Goal: Contribute content: Add original content to the website for others to see

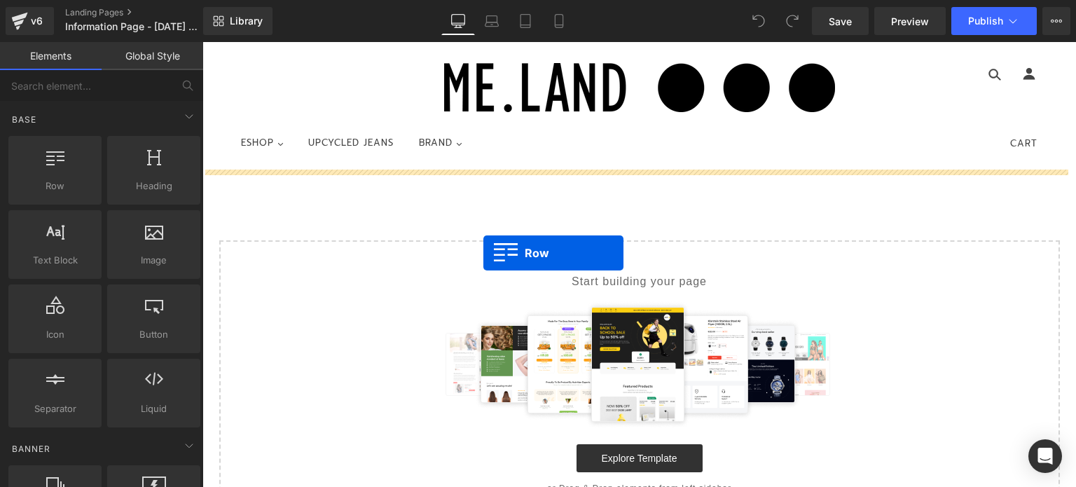
drag, startPoint x: 236, startPoint y: 207, endPoint x: 483, endPoint y: 253, distance: 251.5
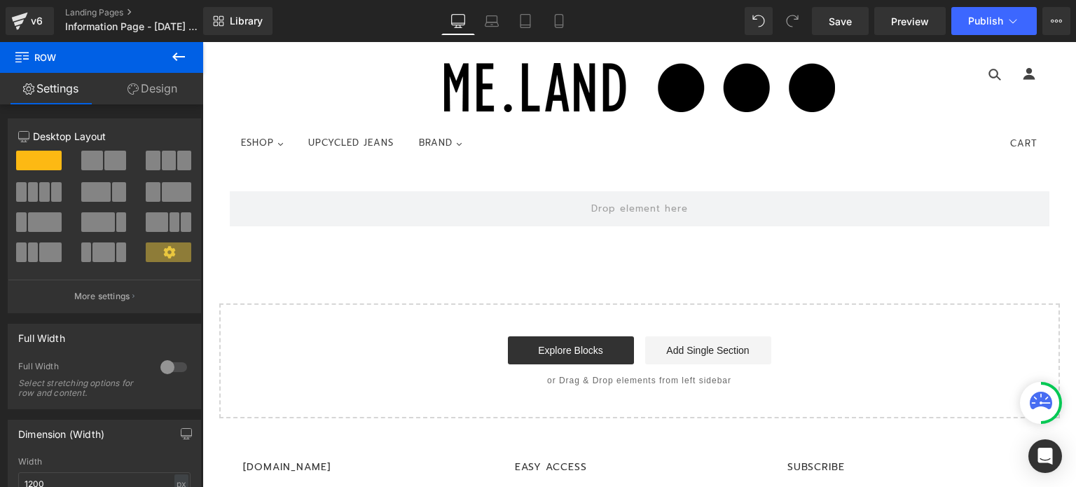
click at [173, 55] on icon at bounding box center [178, 56] width 17 height 17
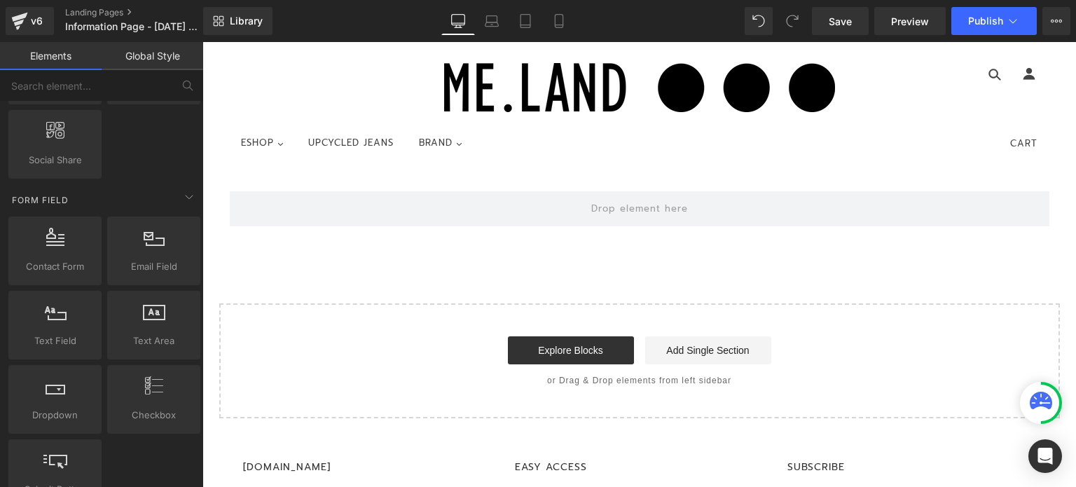
scroll to position [1751, 0]
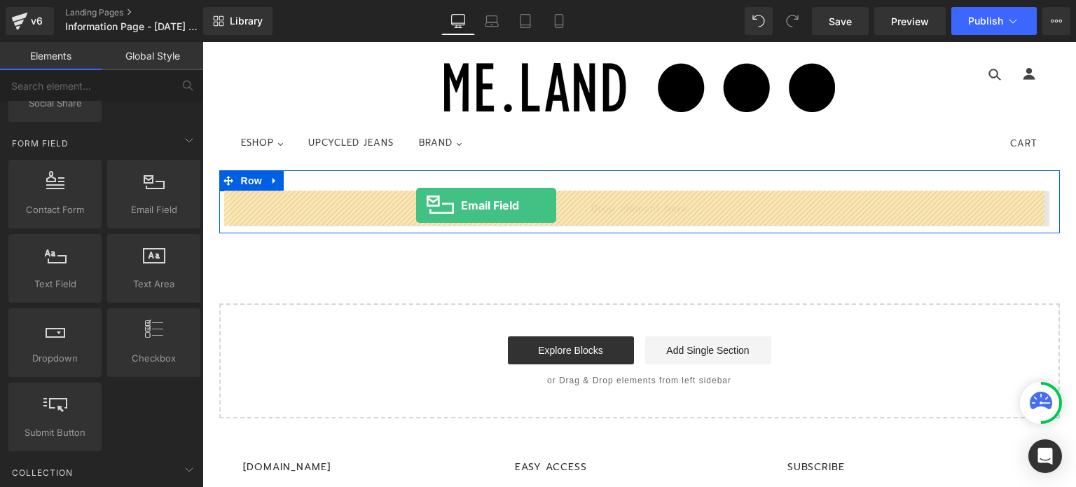
drag, startPoint x: 335, startPoint y: 223, endPoint x: 416, endPoint y: 205, distance: 83.3
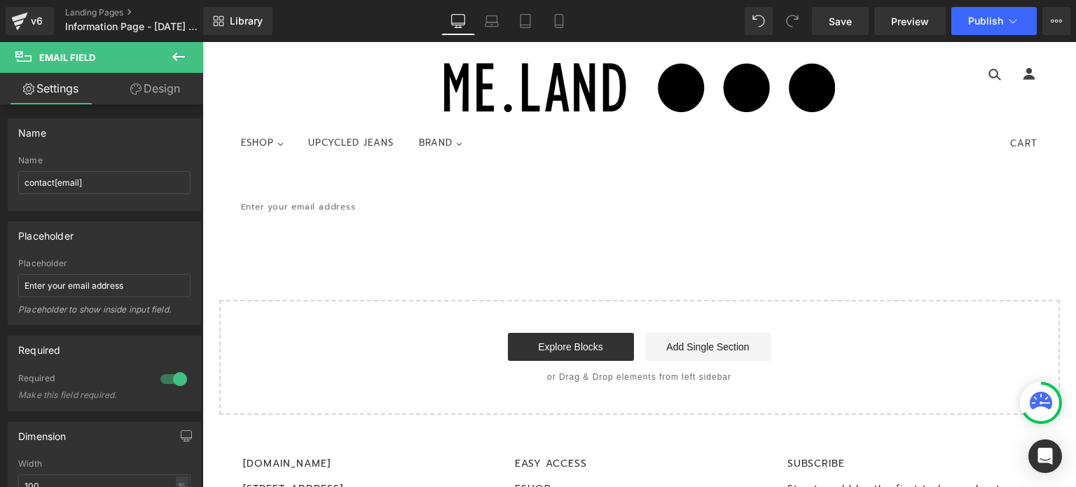
click at [182, 49] on icon at bounding box center [178, 56] width 17 height 17
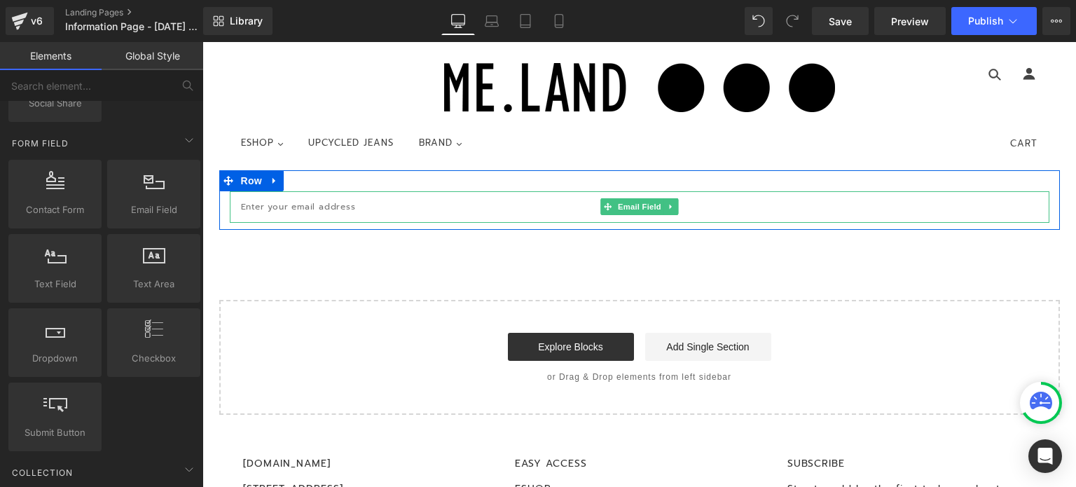
click at [307, 205] on input "email" at bounding box center [639, 207] width 819 height 32
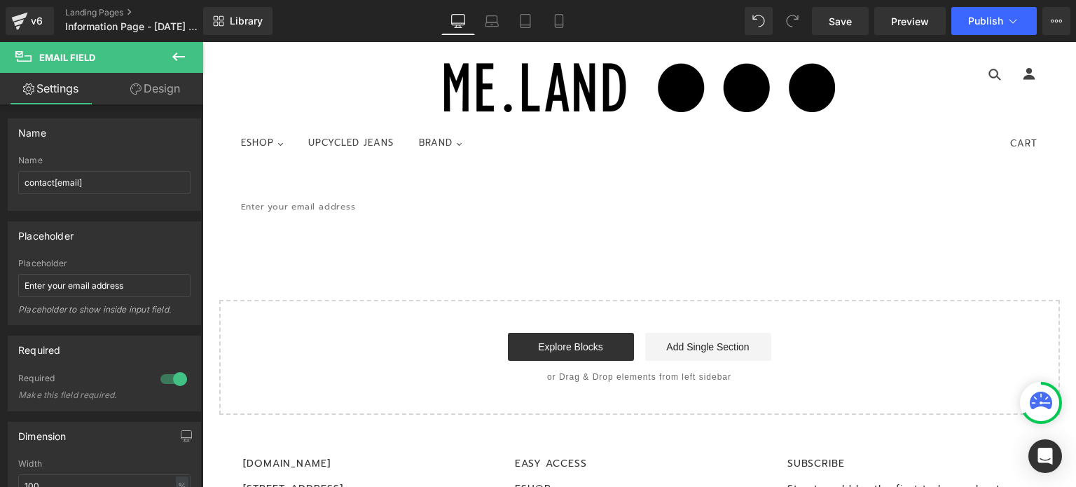
type input "[EMAIL_ADDRESS][DOMAIN_NAME]"
click at [180, 55] on icon at bounding box center [178, 56] width 17 height 17
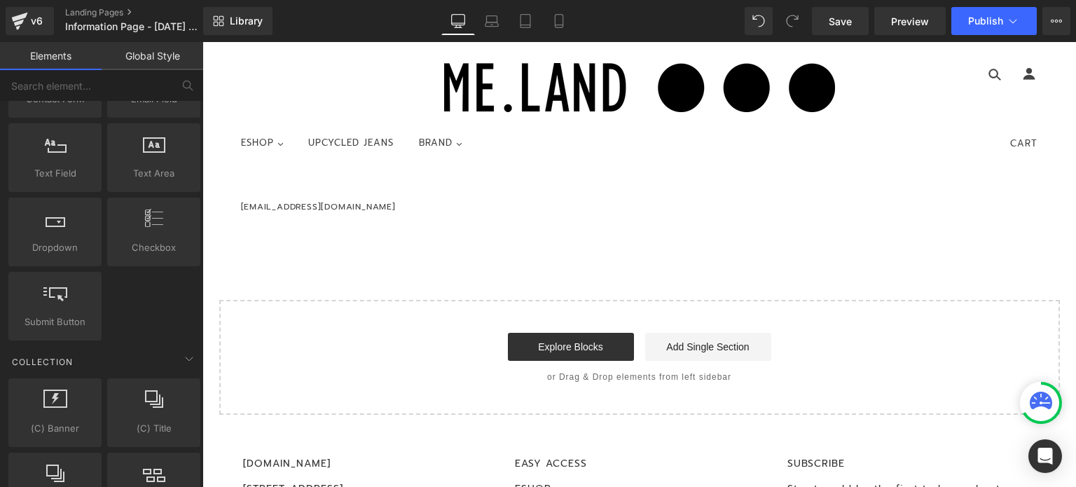
scroll to position [1839, 0]
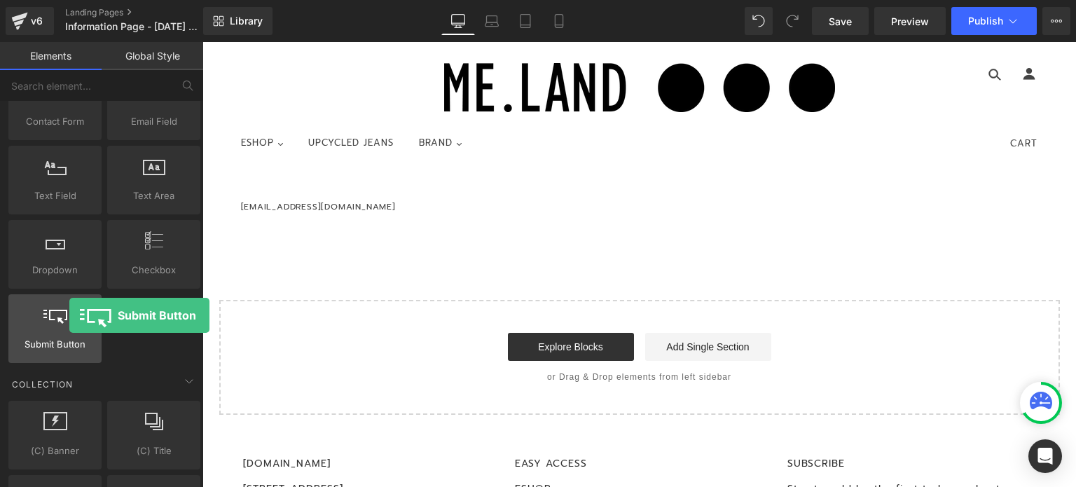
click at [69, 315] on div at bounding box center [55, 321] width 85 height 32
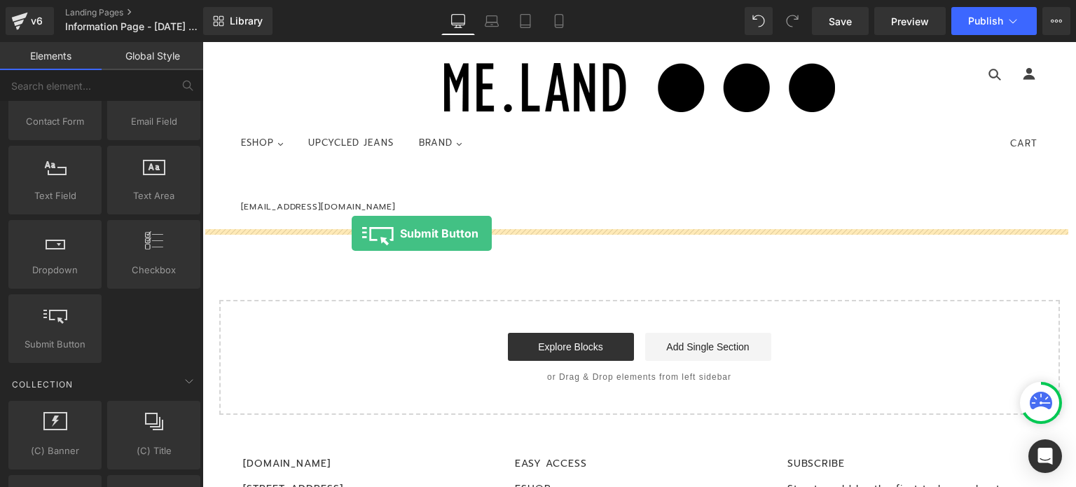
drag, startPoint x: 272, startPoint y: 357, endPoint x: 352, endPoint y: 233, distance: 147.5
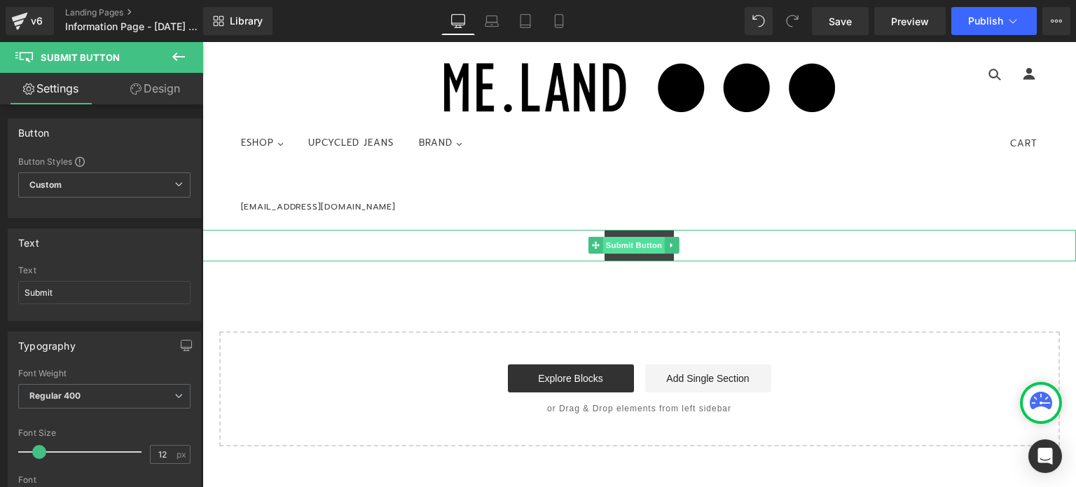
click at [639, 245] on span "Submit Button" at bounding box center [634, 245] width 62 height 17
click at [650, 244] on span "Submit Button" at bounding box center [634, 245] width 62 height 17
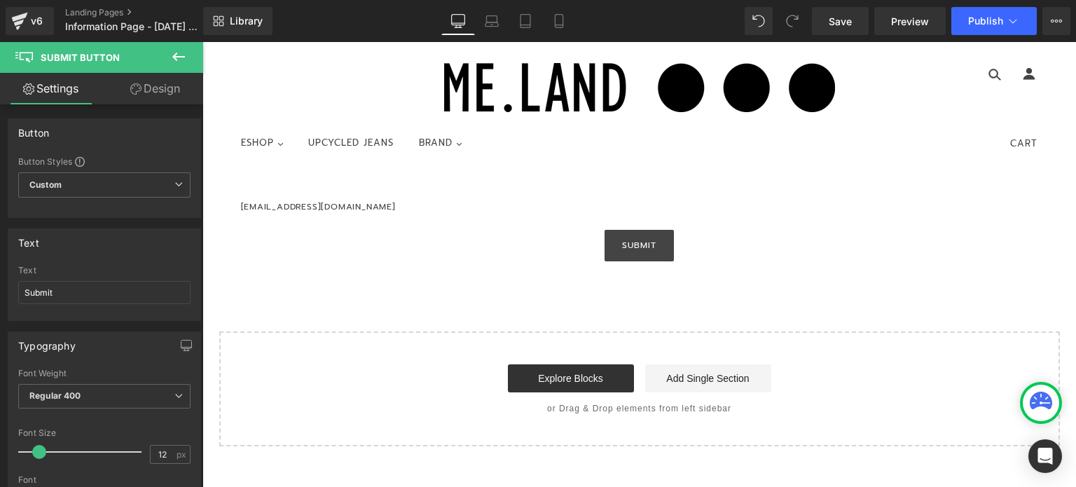
click at [172, 55] on icon at bounding box center [178, 56] width 17 height 17
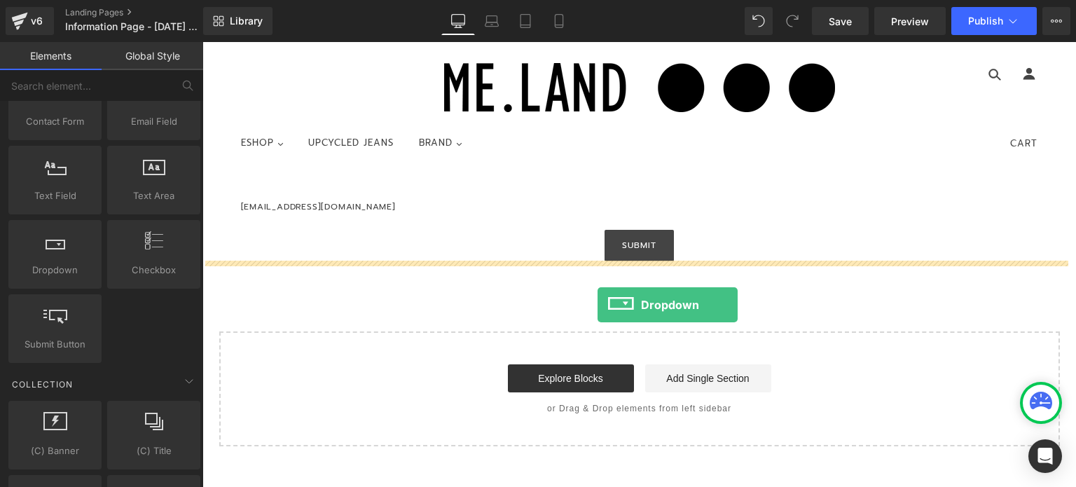
drag, startPoint x: 460, startPoint y: 299, endPoint x: 598, endPoint y: 305, distance: 138.1
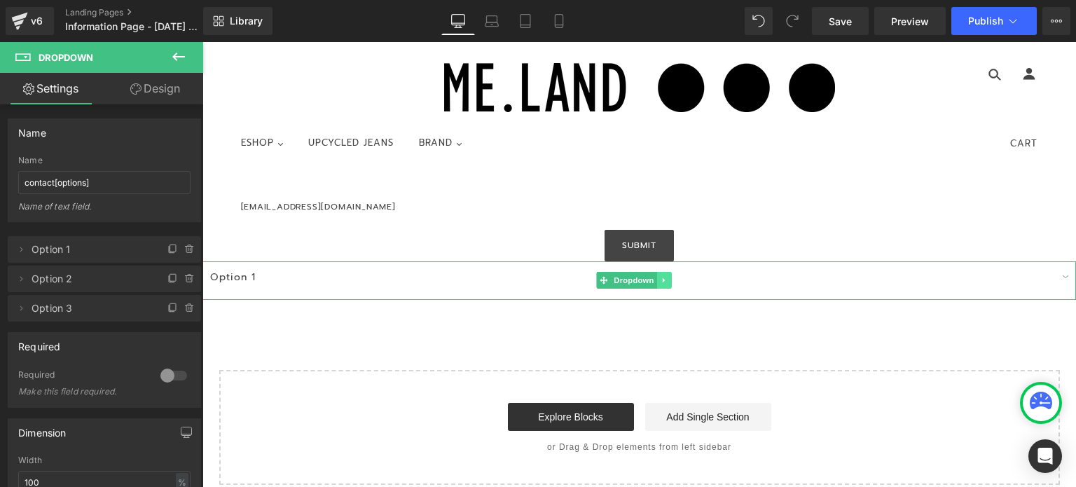
click at [664, 280] on icon at bounding box center [663, 280] width 2 height 5
click at [668, 279] on icon at bounding box center [672, 281] width 8 height 8
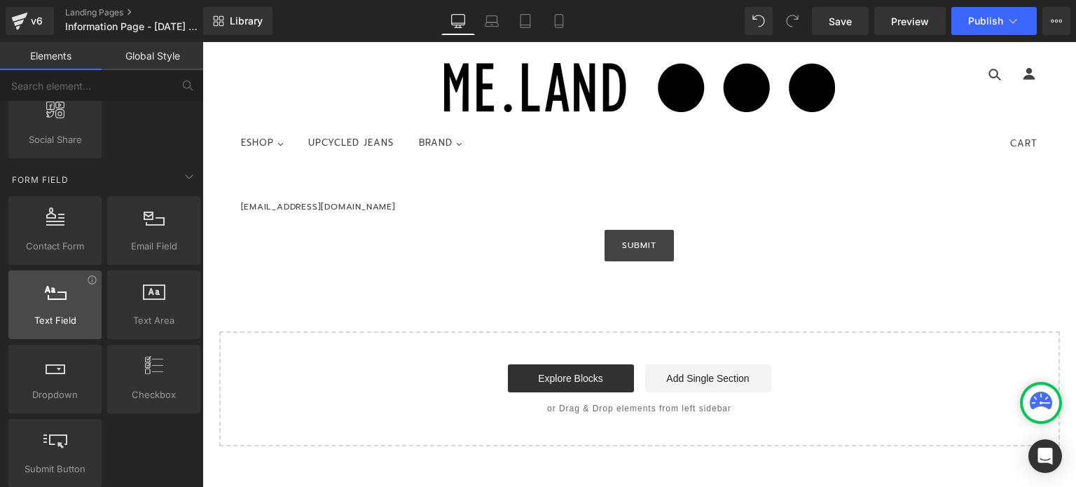
scroll to position [1699, 0]
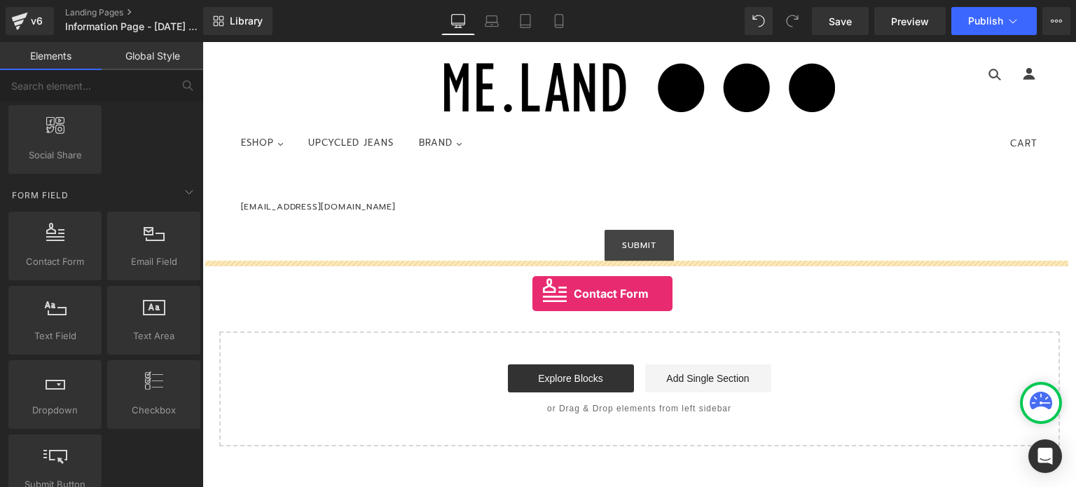
drag, startPoint x: 258, startPoint y: 284, endPoint x: 532, endPoint y: 293, distance: 274.7
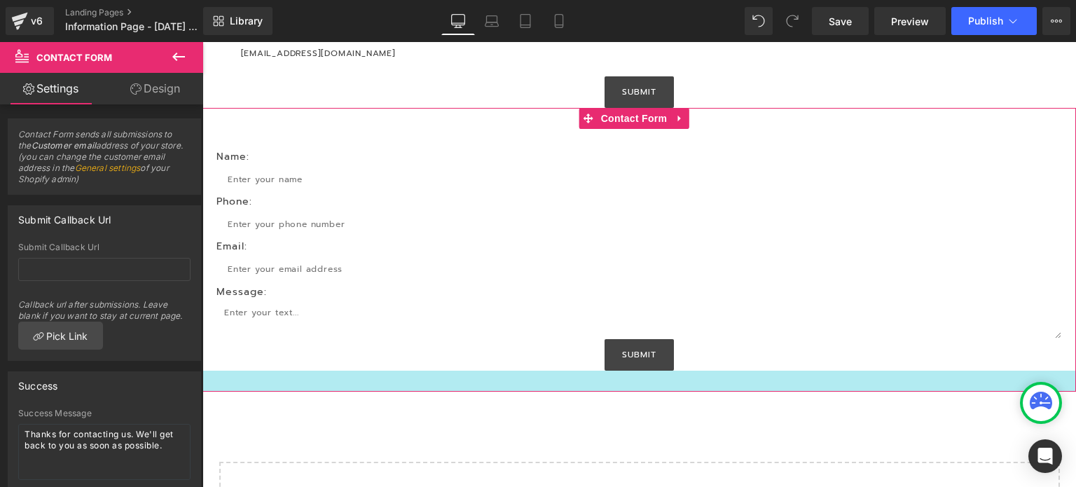
scroll to position [70, 0]
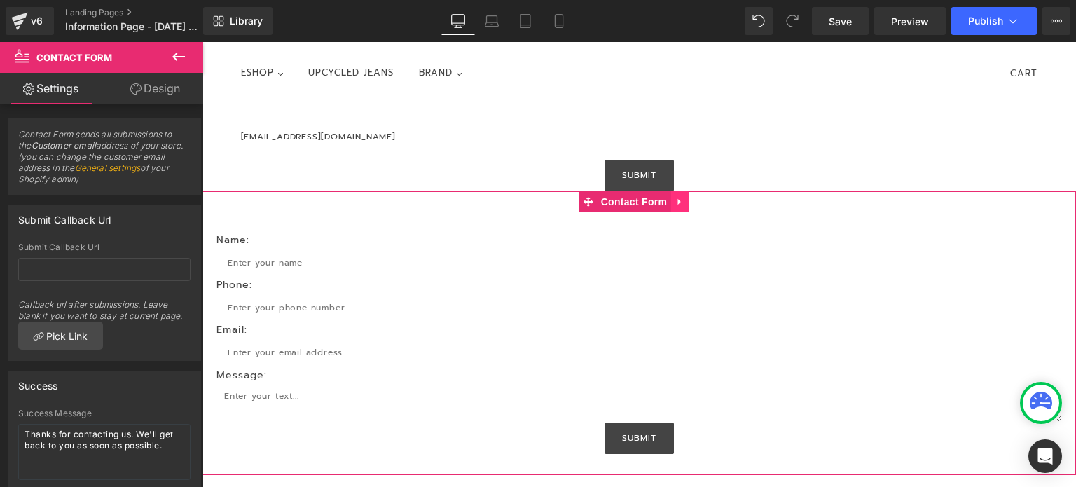
click at [681, 207] on icon at bounding box center [680, 201] width 10 height 11
click at [686, 201] on icon at bounding box center [689, 202] width 10 height 10
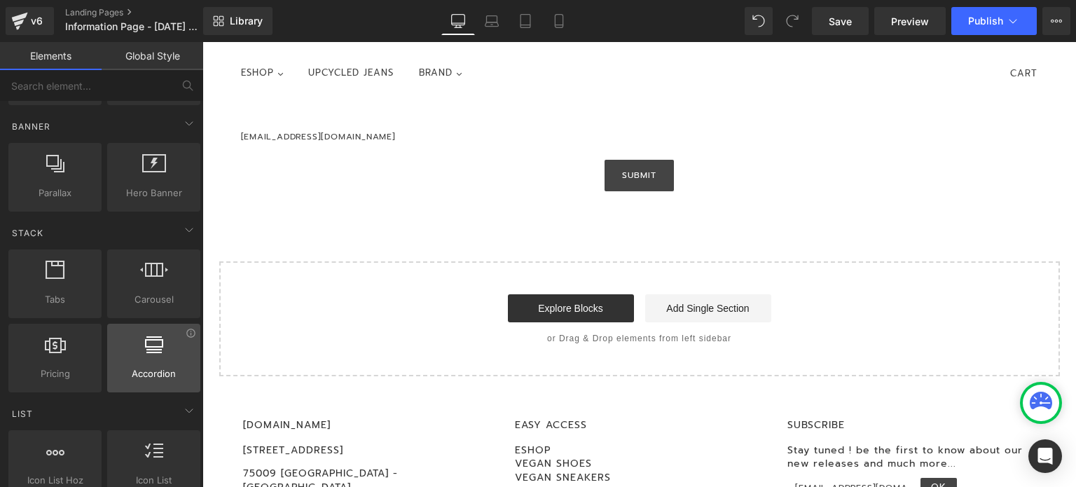
scroll to position [298, 0]
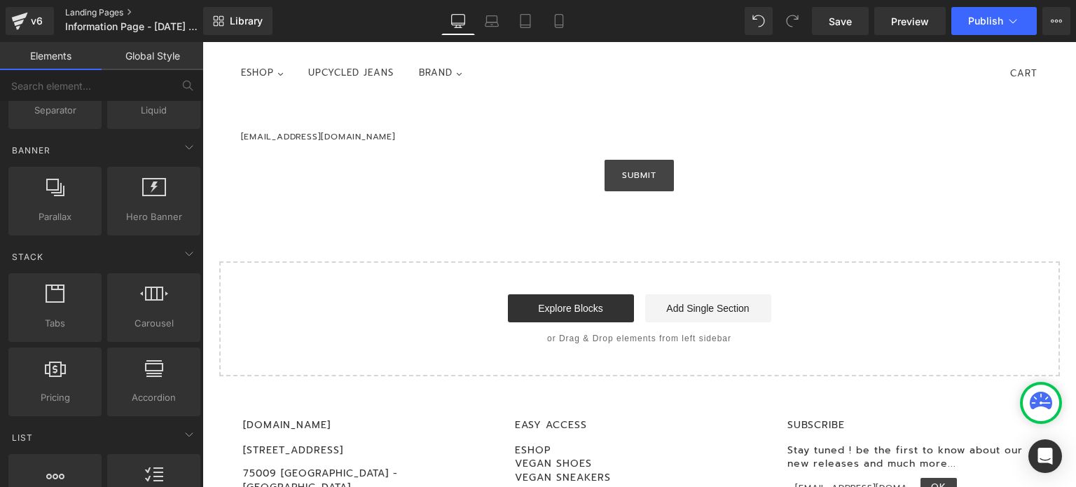
click at [95, 8] on link "Landing Pages" at bounding box center [145, 12] width 161 height 11
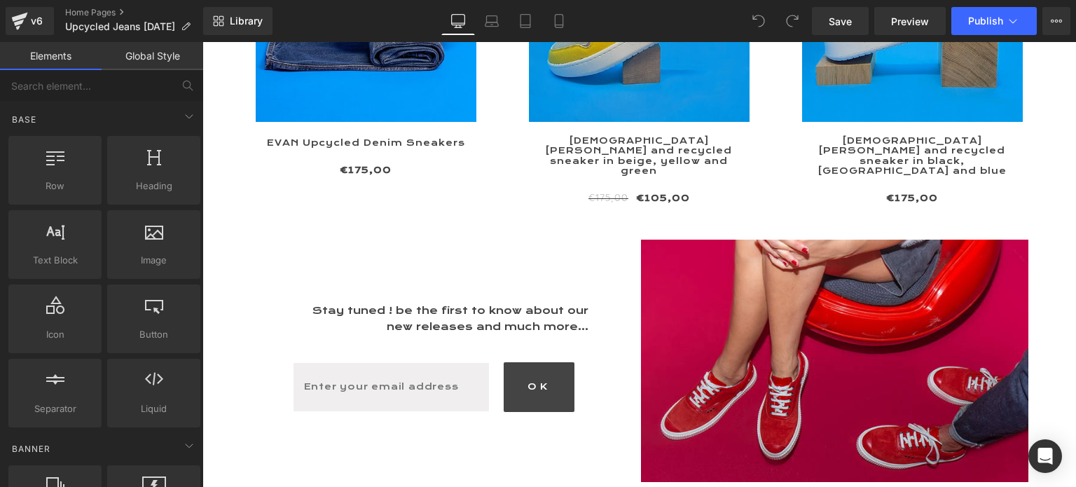
scroll to position [2381, 0]
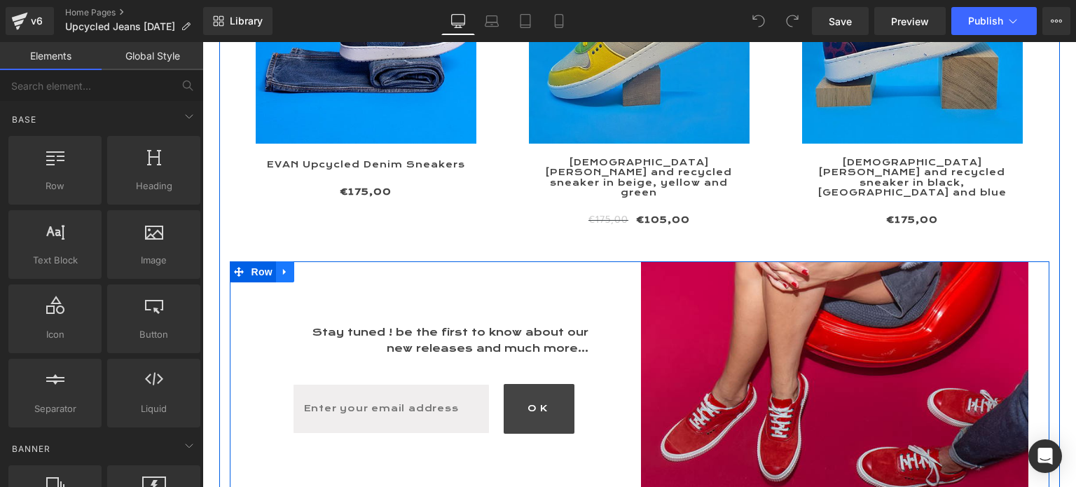
click at [281, 267] on icon at bounding box center [285, 272] width 10 height 11
click at [280, 267] on icon at bounding box center [285, 272] width 10 height 11
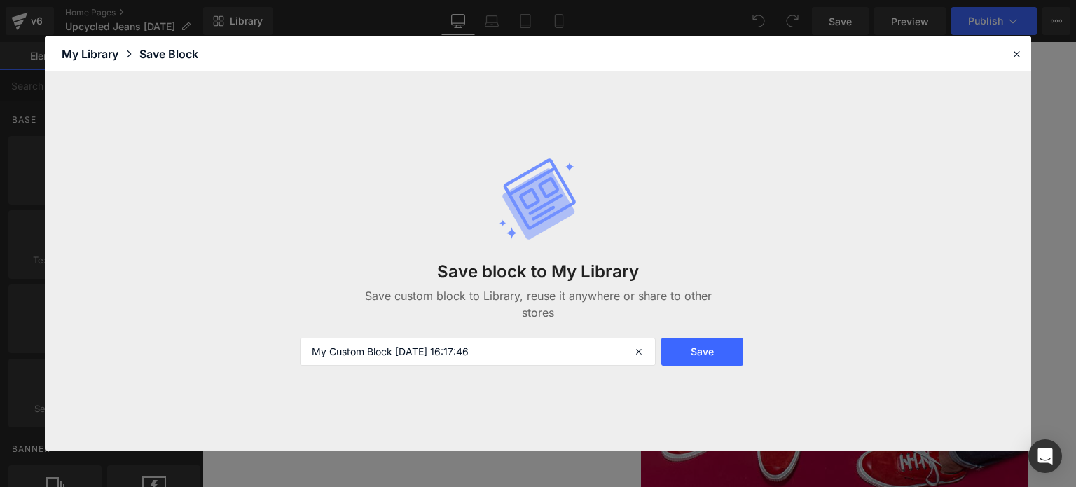
scroll to position [6223, 863]
drag, startPoint x: 514, startPoint y: 350, endPoint x: 303, endPoint y: 347, distance: 210.8
click at [303, 347] on input "My Custom Block 2025-10-04 16:17:46" at bounding box center [478, 352] width 356 height 28
type input "NewsLetter"
click at [714, 349] on button "Save" at bounding box center [702, 352] width 82 height 28
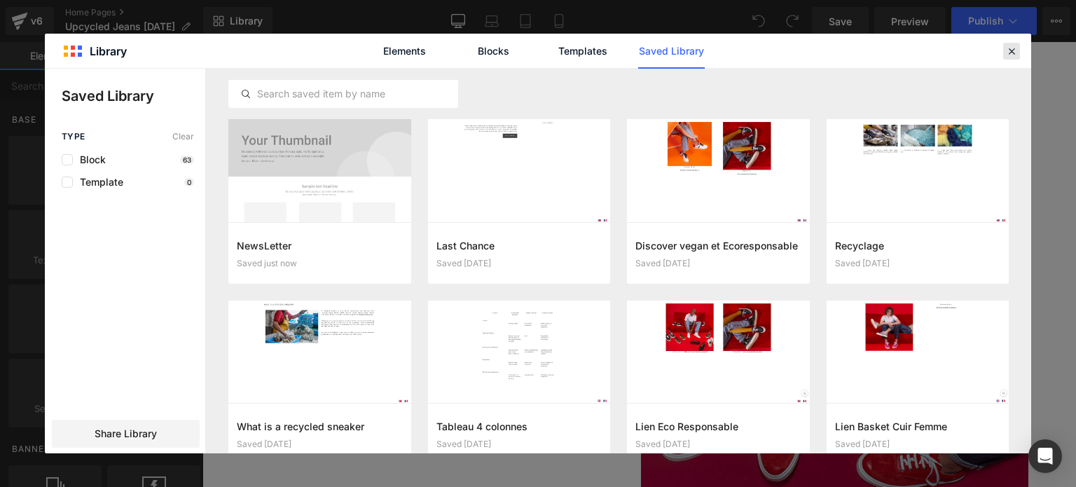
click at [1014, 46] on icon at bounding box center [1011, 51] width 13 height 13
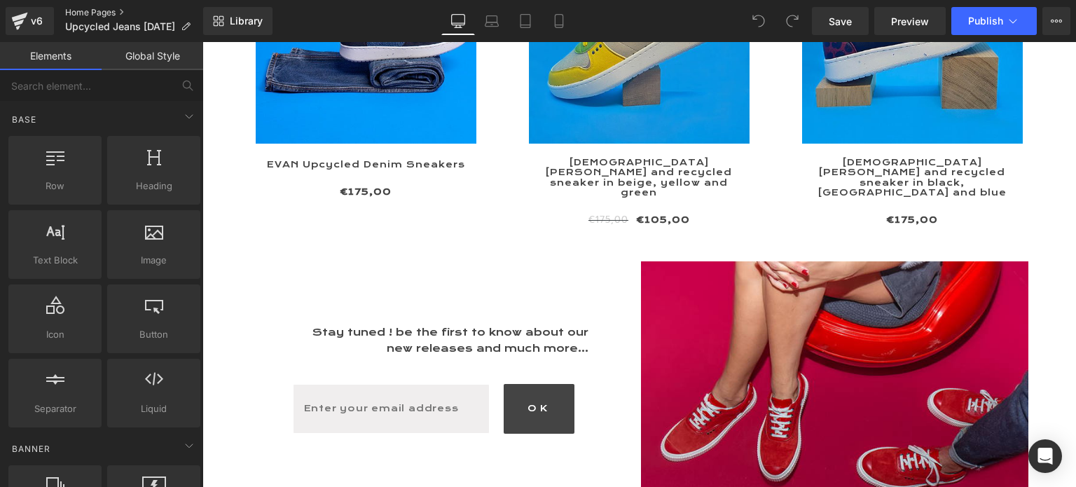
click at [91, 12] on link "Home Pages" at bounding box center [134, 12] width 138 height 11
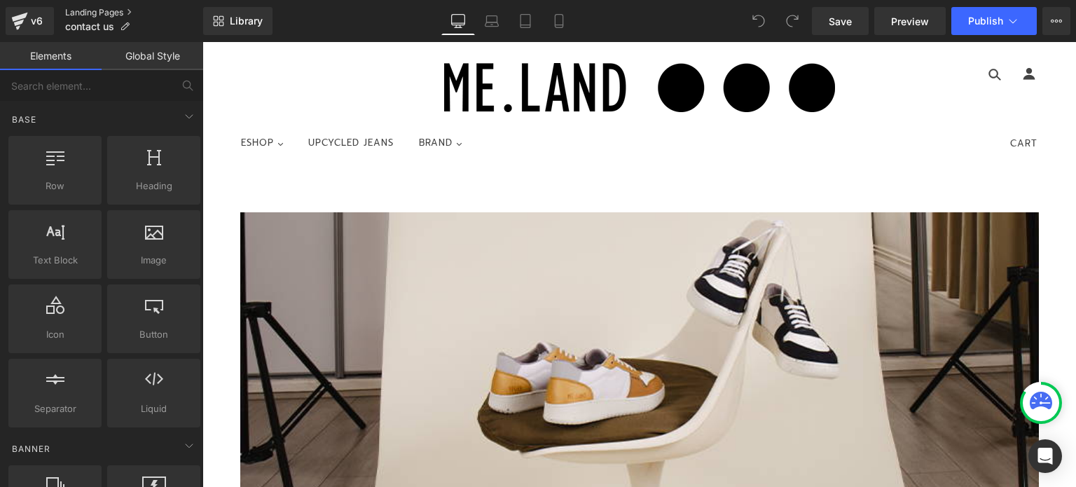
click at [78, 13] on link "Landing Pages" at bounding box center [134, 12] width 138 height 11
click at [247, 22] on span "Library" at bounding box center [246, 21] width 33 height 13
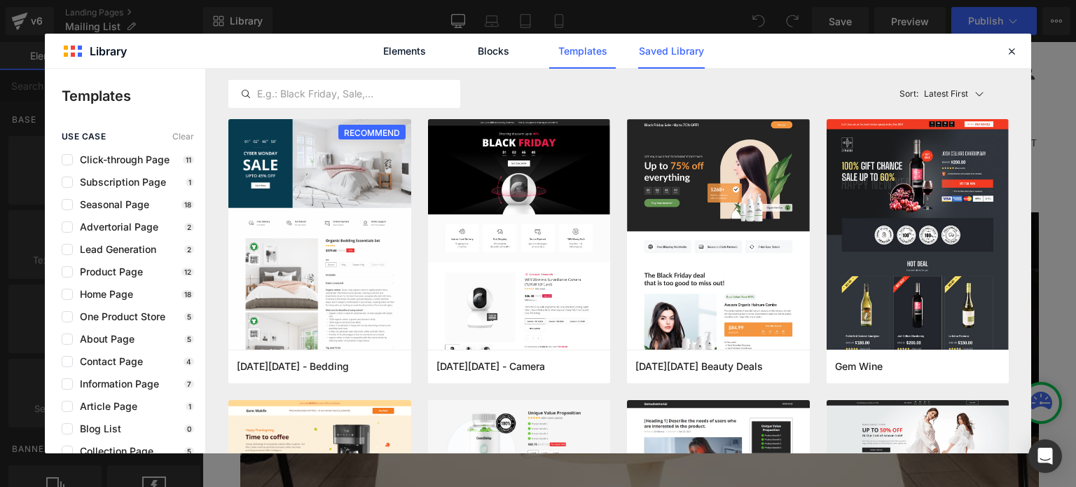
click at [645, 53] on link "Saved Library" at bounding box center [671, 51] width 67 height 35
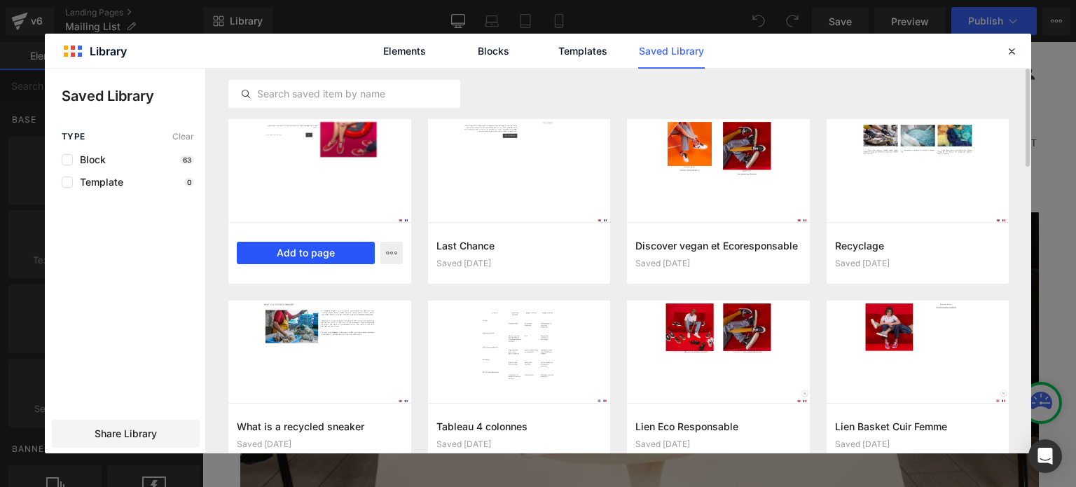
click at [319, 251] on button "Add to page" at bounding box center [306, 253] width 138 height 22
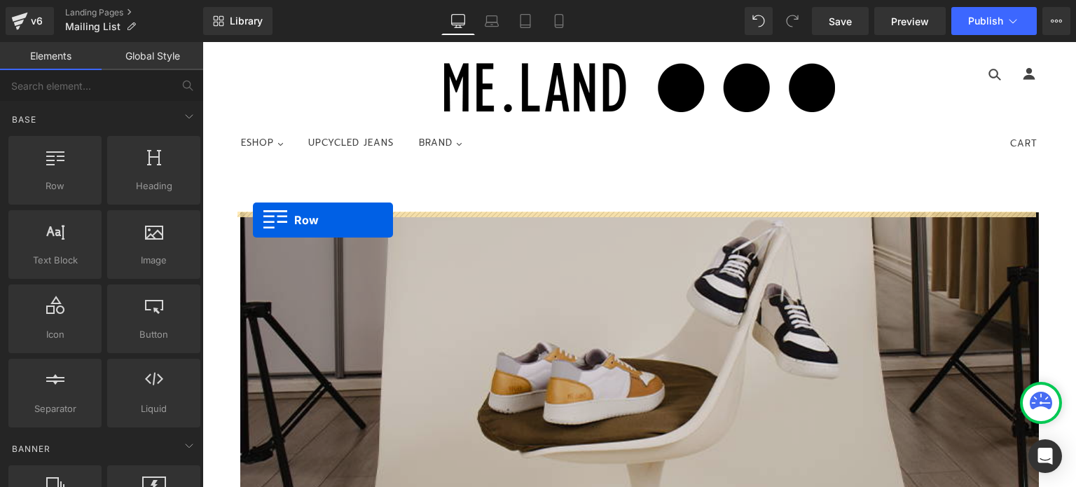
drag, startPoint x: 223, startPoint y: 123, endPoint x: 253, endPoint y: 220, distance: 101.7
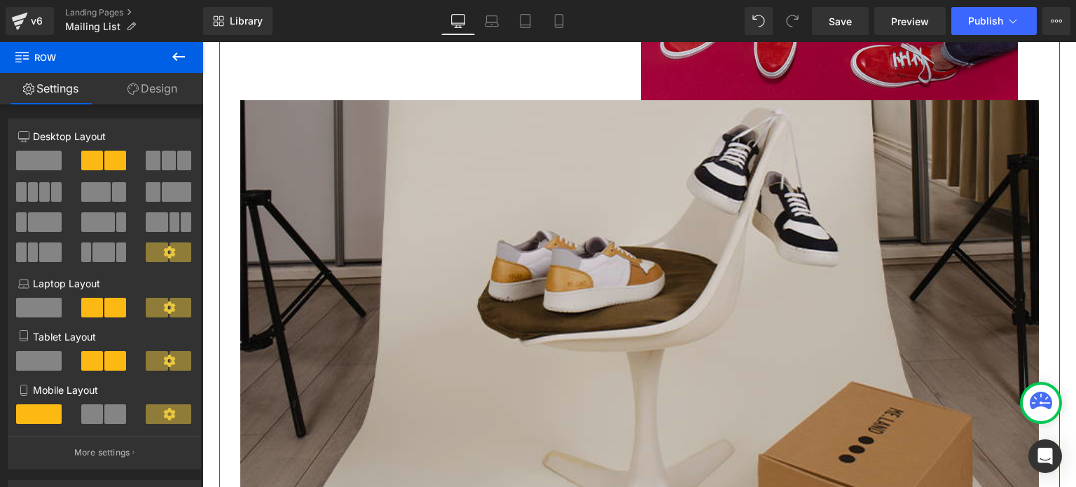
scroll to position [350, 0]
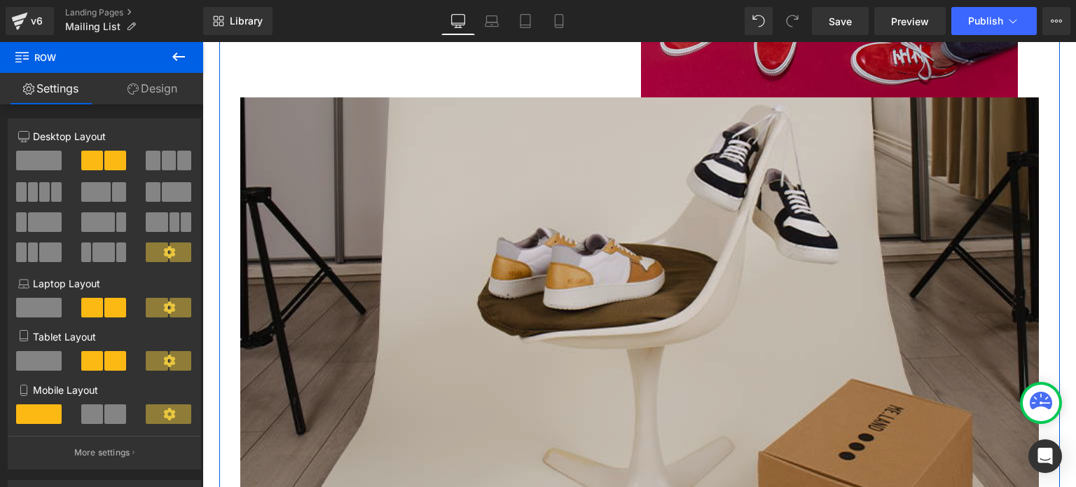
click at [563, 351] on img at bounding box center [639, 346] width 798 height 499
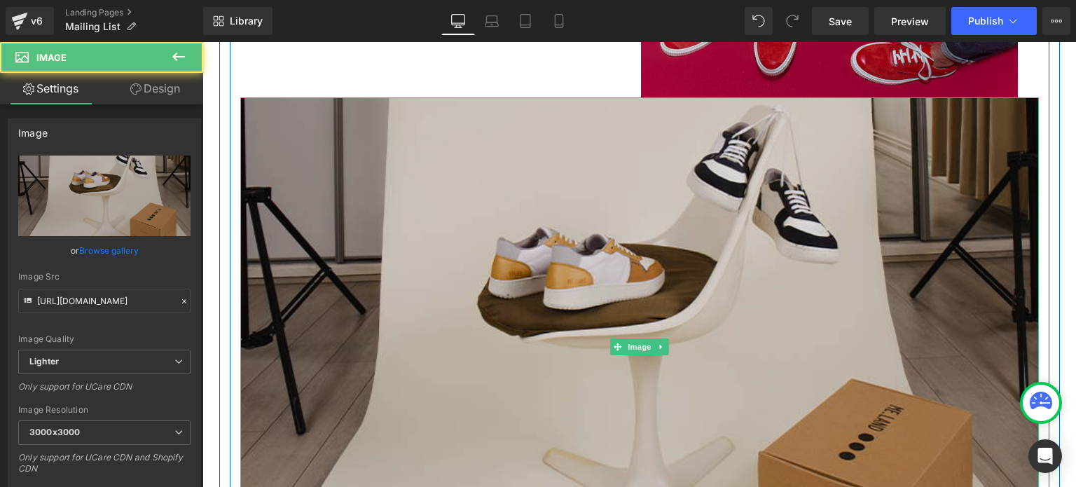
click at [353, 134] on img at bounding box center [639, 346] width 798 height 499
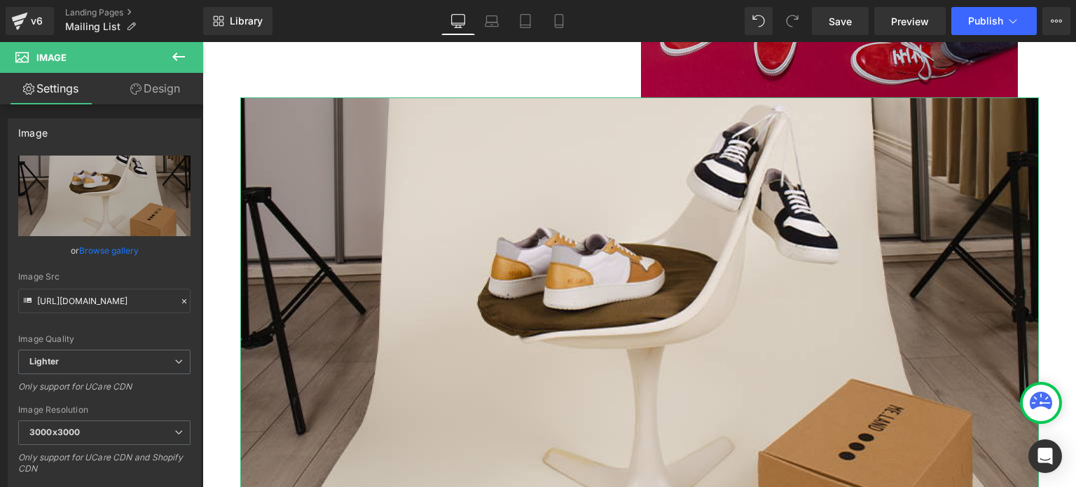
click at [161, 85] on link "Design" at bounding box center [155, 89] width 102 height 32
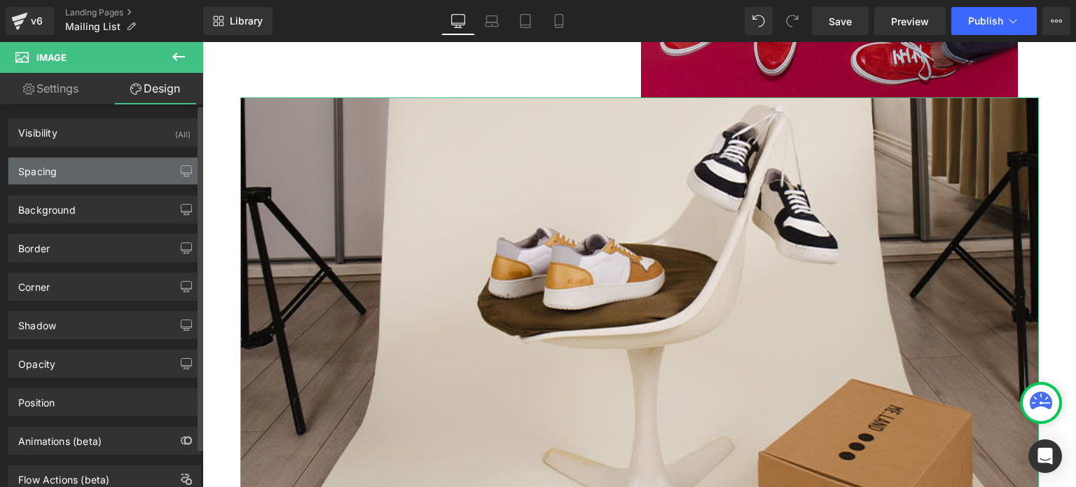
click at [77, 163] on div "Spacing" at bounding box center [104, 171] width 192 height 27
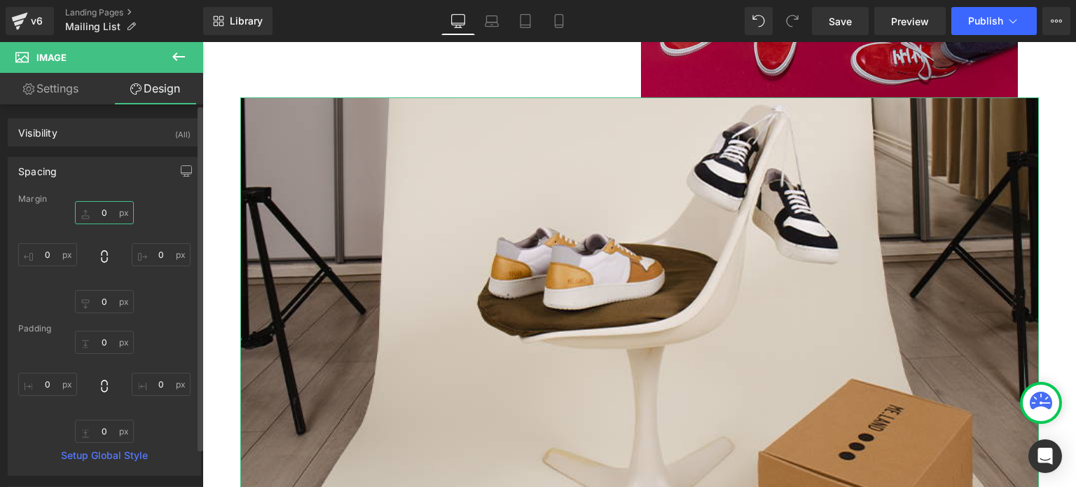
click at [83, 210] on input "0" at bounding box center [104, 212] width 59 height 23
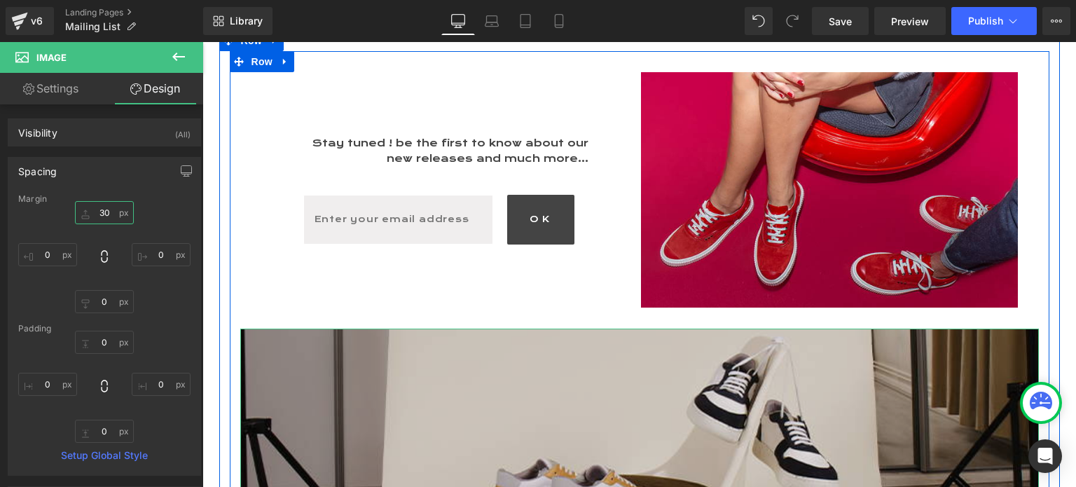
scroll to position [140, 0]
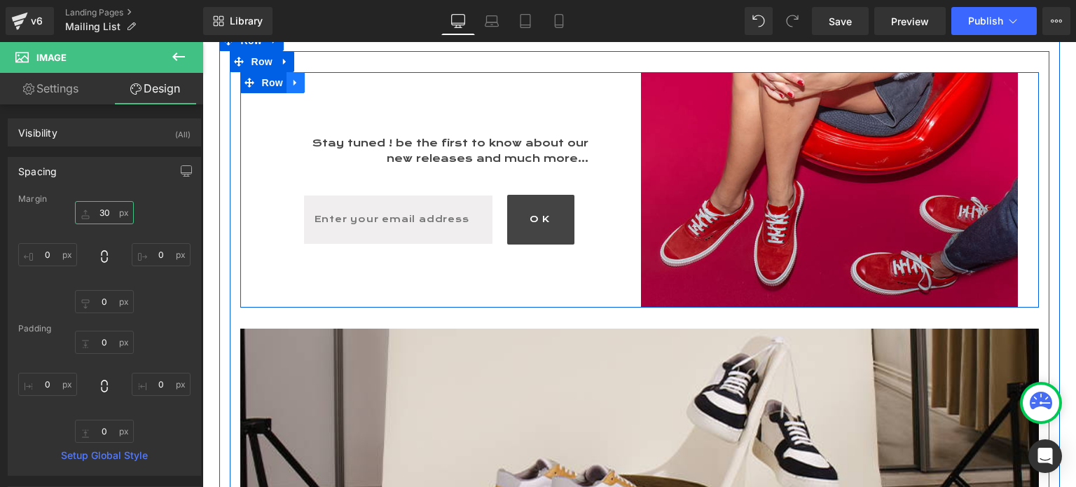
type input "30"
click at [291, 82] on icon at bounding box center [296, 82] width 10 height 11
click at [309, 84] on icon at bounding box center [314, 83] width 10 height 10
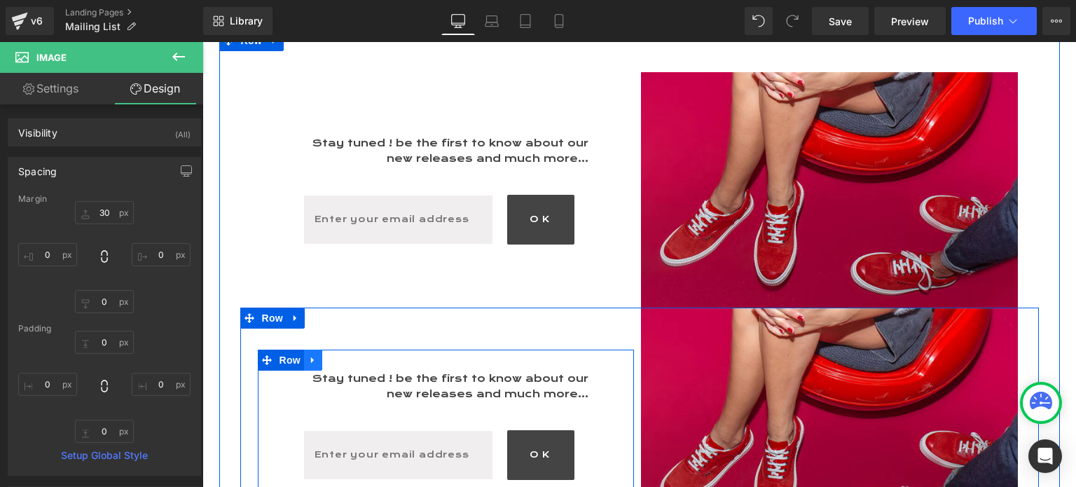
click at [310, 354] on link at bounding box center [313, 360] width 18 height 21
click at [345, 359] on icon at bounding box center [350, 360] width 10 height 10
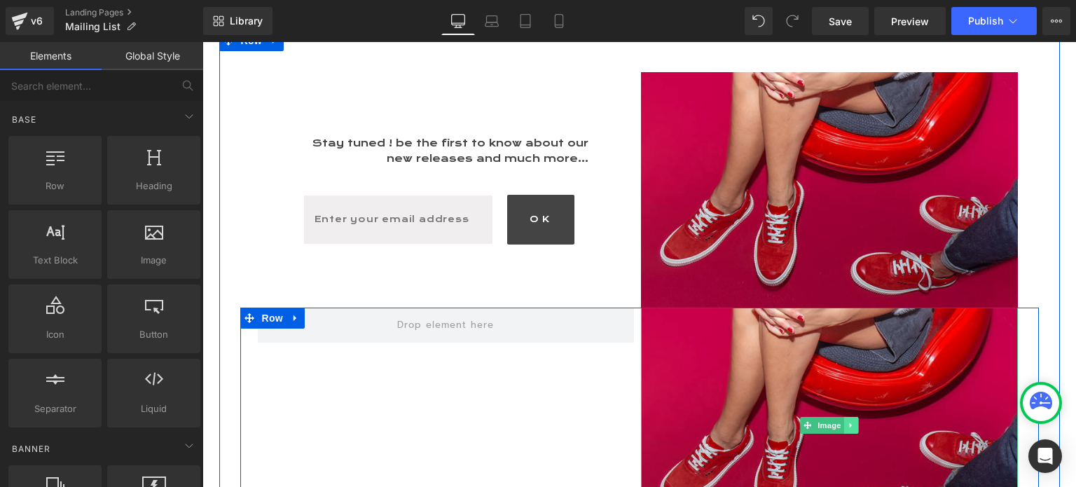
click at [847, 421] on icon at bounding box center [851, 425] width 8 height 8
click at [855, 424] on icon at bounding box center [859, 425] width 8 height 8
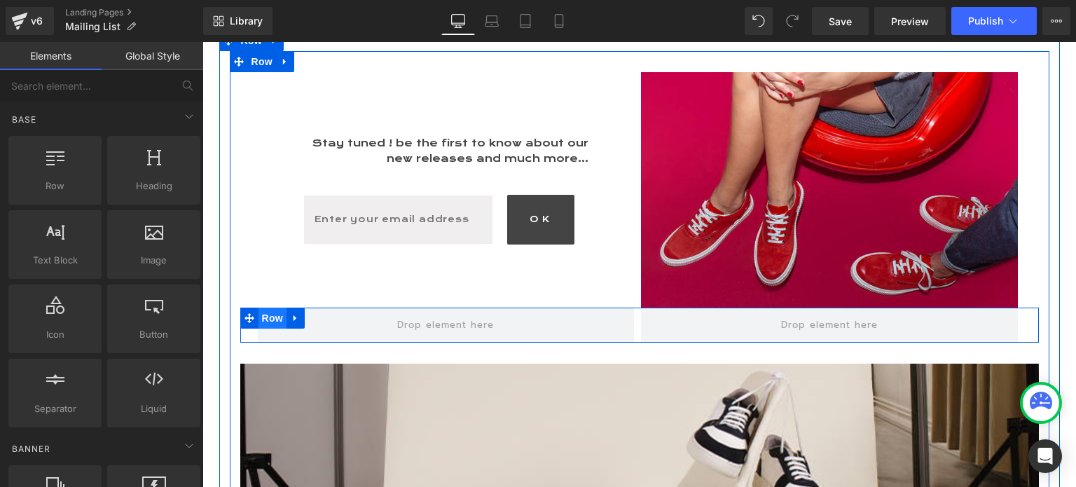
click at [267, 313] on span "Row" at bounding box center [272, 317] width 28 height 21
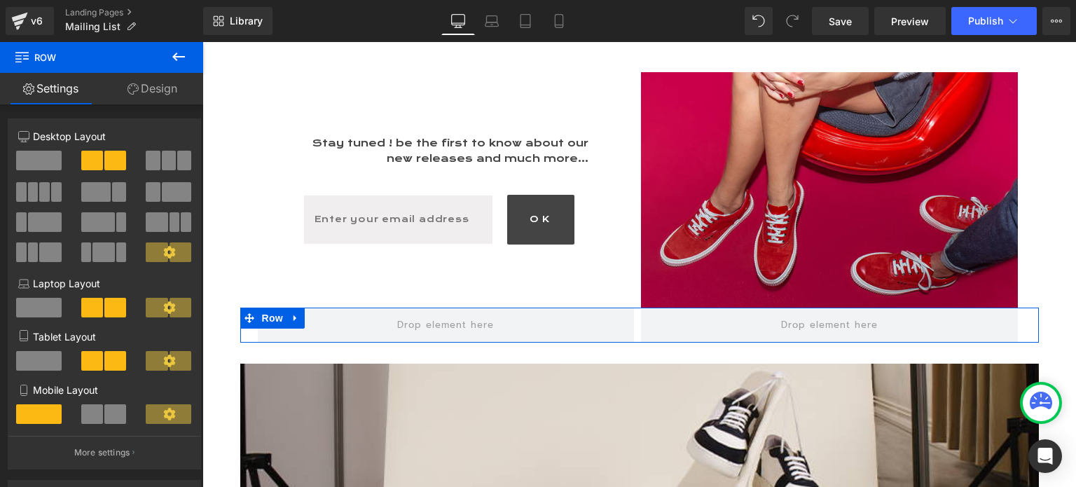
click at [48, 158] on span at bounding box center [39, 161] width 46 height 20
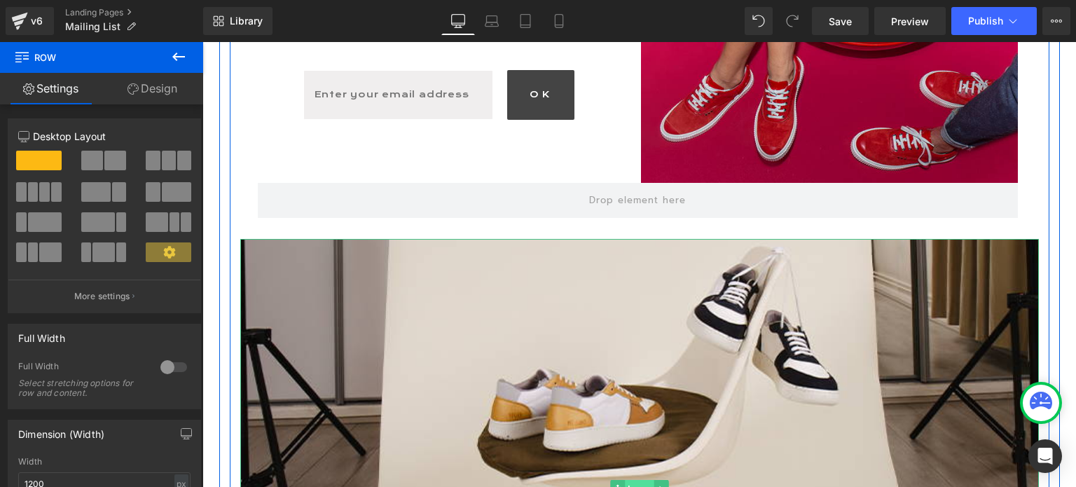
scroll to position [350, 0]
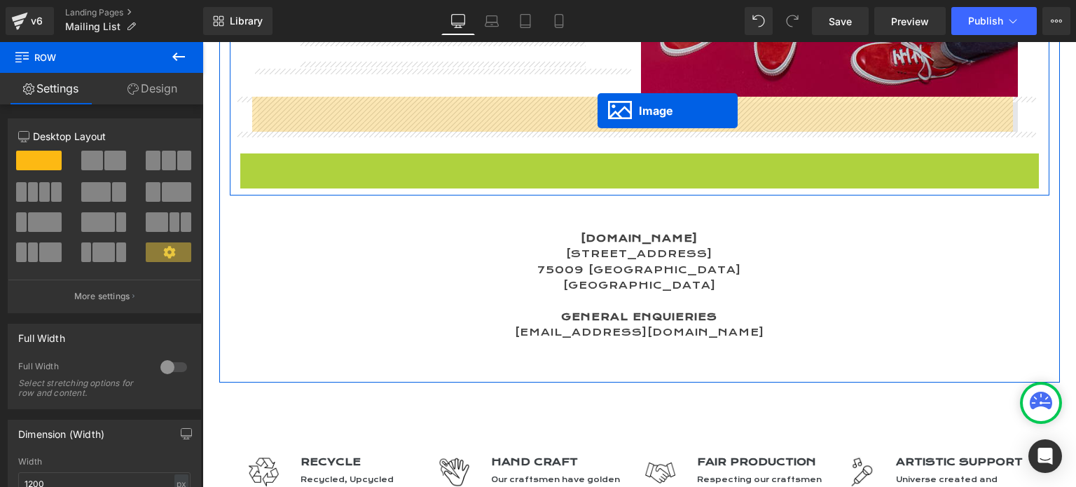
drag, startPoint x: 609, startPoint y: 403, endPoint x: 597, endPoint y: 111, distance: 292.3
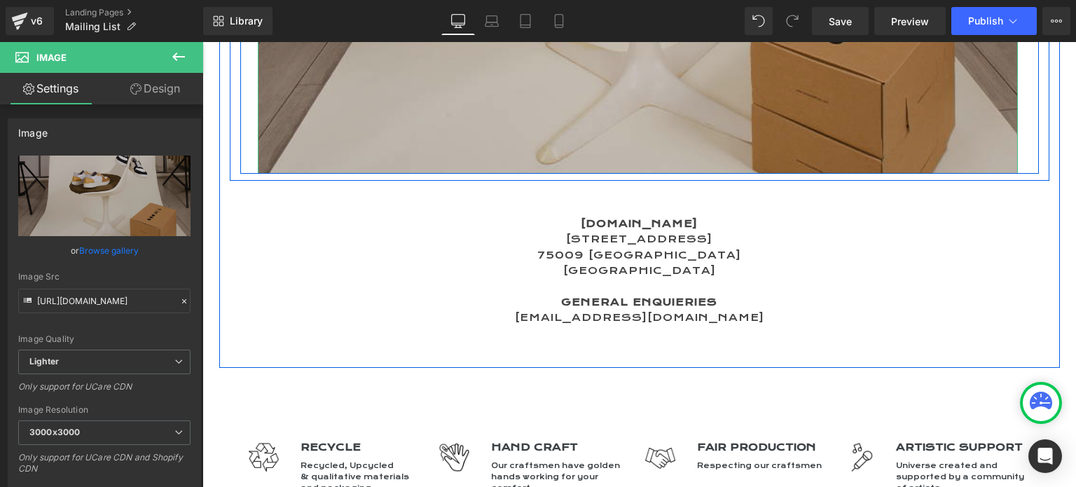
scroll to position [770, 0]
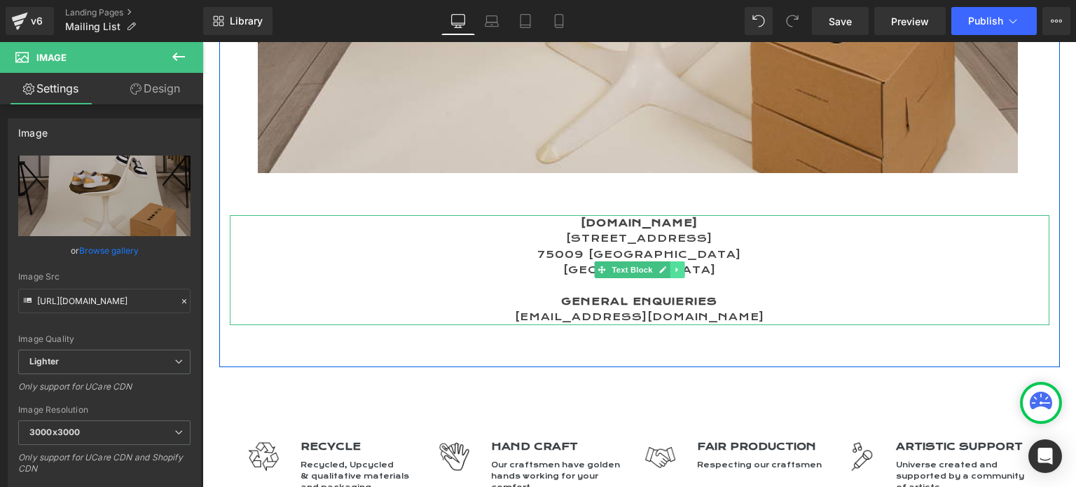
click at [677, 270] on link at bounding box center [677, 269] width 15 height 17
click at [680, 270] on icon at bounding box center [684, 269] width 8 height 8
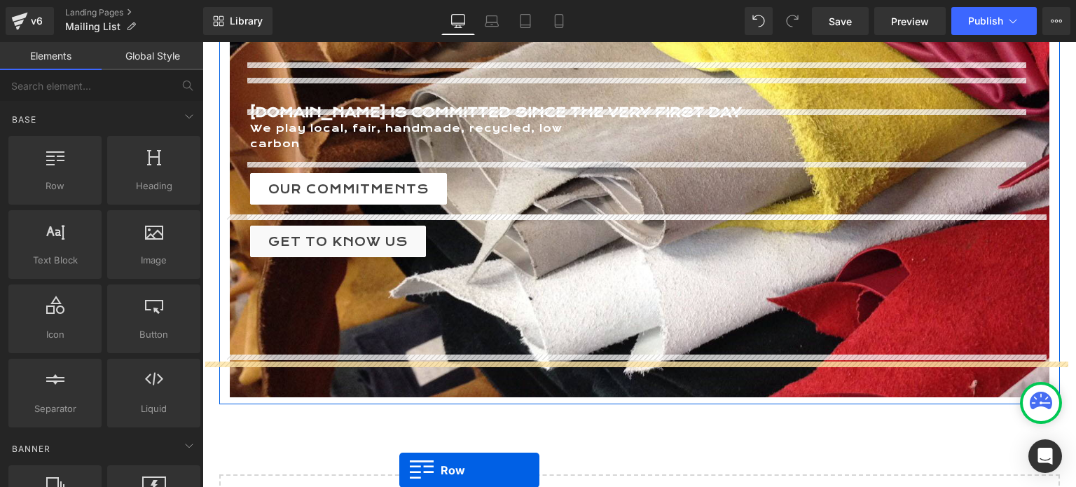
scroll to position [1471, 0]
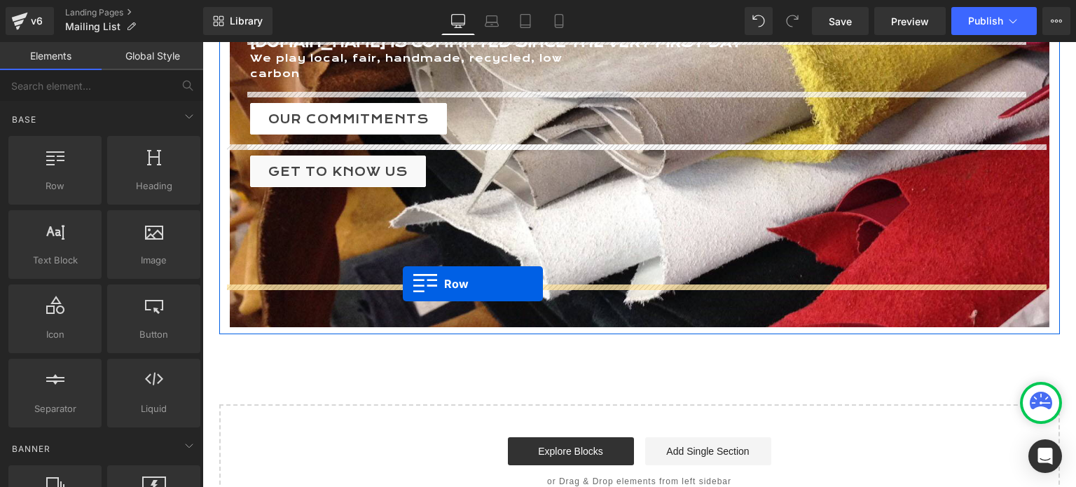
drag, startPoint x: 246, startPoint y: 104, endPoint x: 403, endPoint y: 284, distance: 238.8
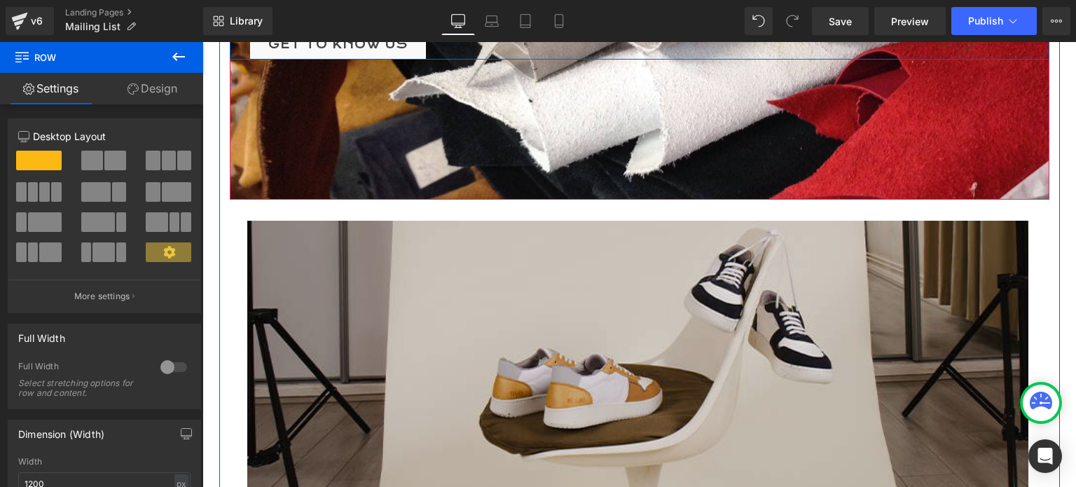
scroll to position [1575, 0]
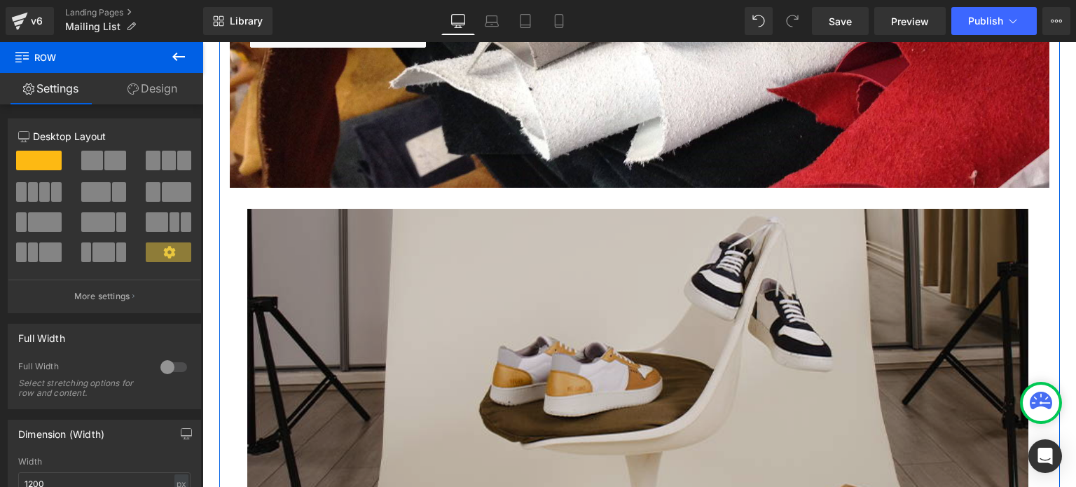
click at [533, 413] on img at bounding box center [637, 453] width 781 height 488
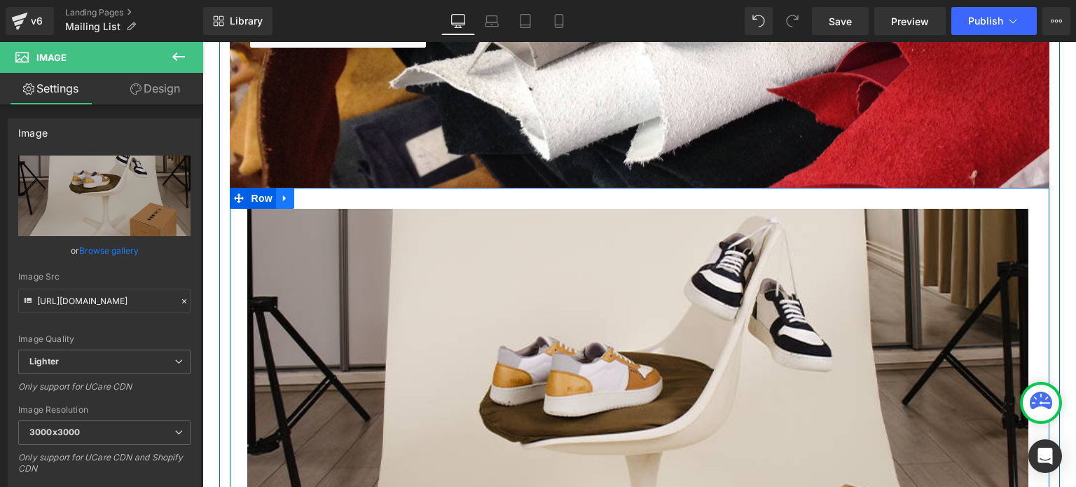
click at [283, 195] on icon at bounding box center [284, 198] width 3 height 6
click at [317, 193] on icon at bounding box center [322, 198] width 10 height 11
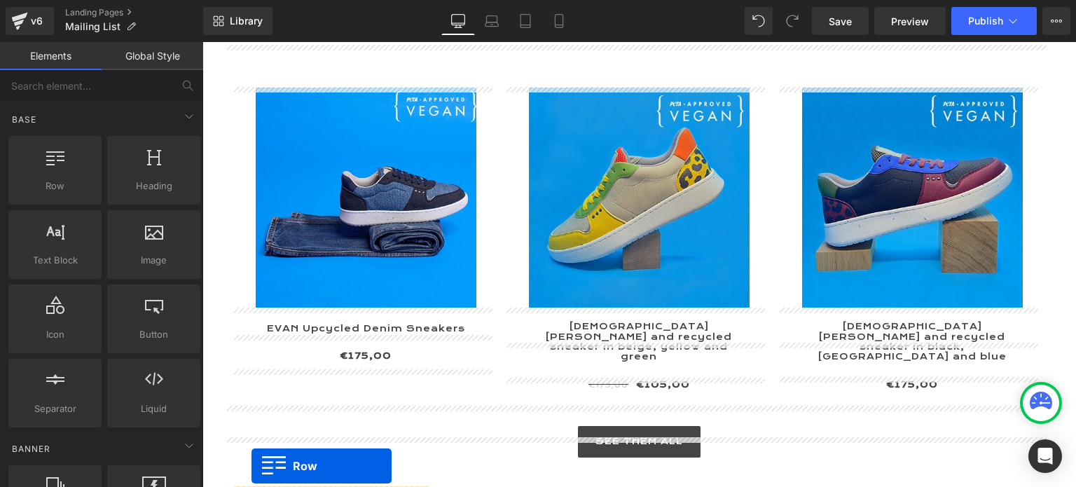
scroll to position [630, 0]
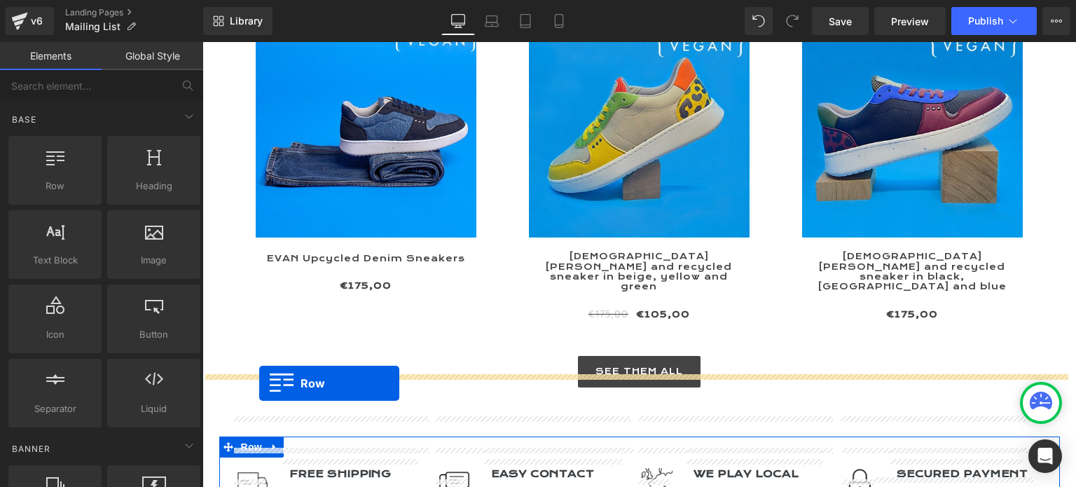
drag, startPoint x: 227, startPoint y: 162, endPoint x: 259, endPoint y: 383, distance: 223.0
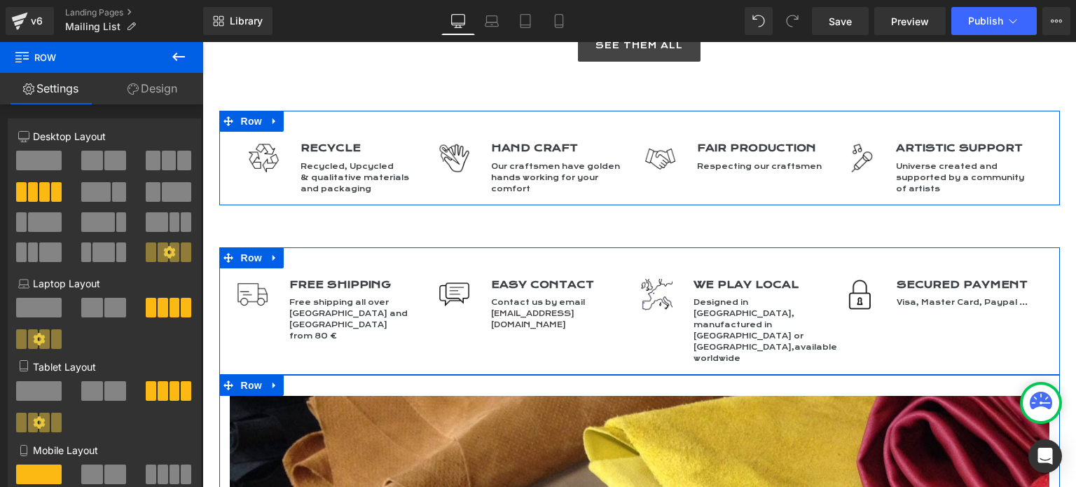
scroll to position [903, 0]
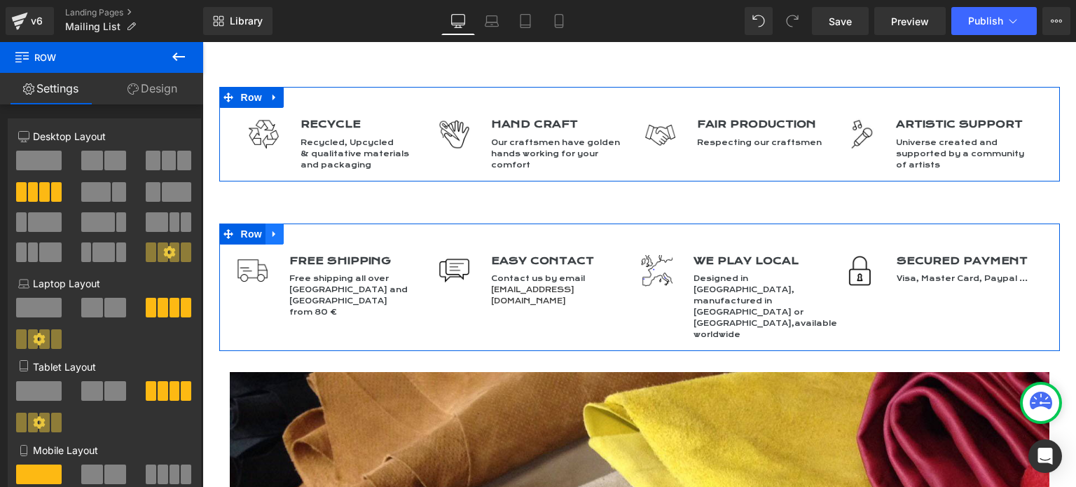
click at [270, 228] on icon at bounding box center [275, 233] width 10 height 11
click at [306, 228] on icon at bounding box center [311, 233] width 10 height 11
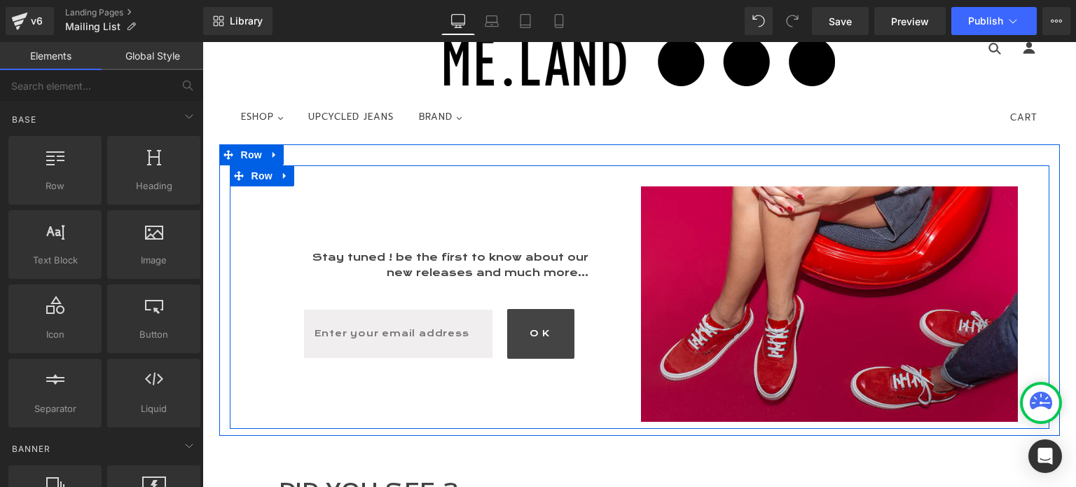
scroll to position [0, 0]
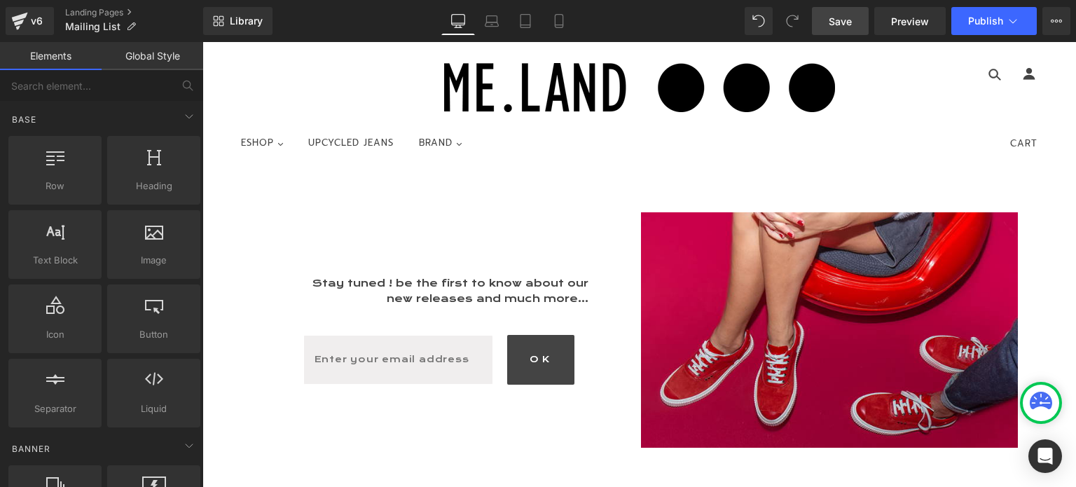
click at [836, 23] on span "Save" at bounding box center [840, 21] width 23 height 15
click at [1002, 22] on span "Publish" at bounding box center [985, 20] width 35 height 11
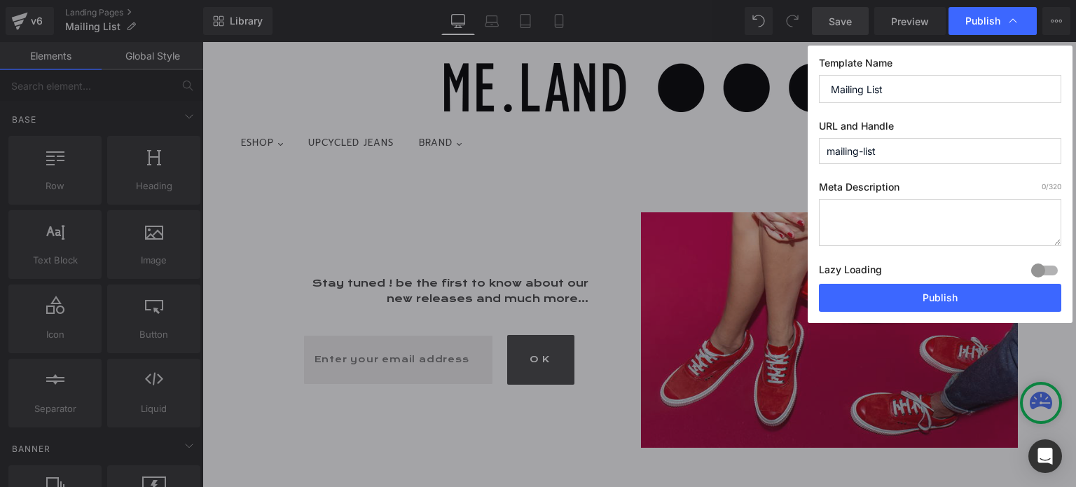
click at [824, 149] on input "mailing-list" at bounding box center [940, 151] width 242 height 26
type input "me-land-mailing-list"
click at [855, 208] on textarea at bounding box center [940, 222] width 242 height 47
paste textarea "Join the ME.LAND newsletter to get exclusive updates, early access to new relea…"
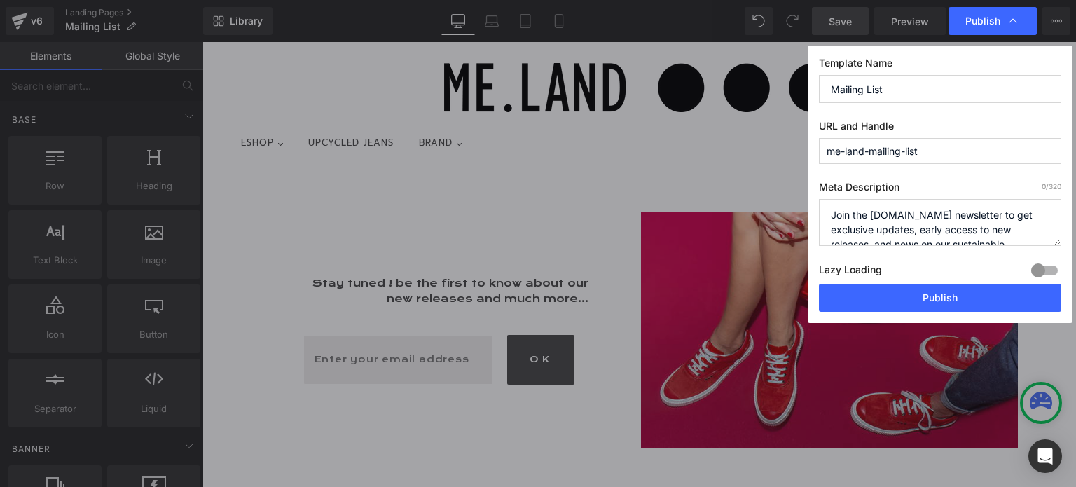
scroll to position [5, 0]
type textarea "Join the ME.LAND newsletter to get exclusive updates, early access to new relea…"
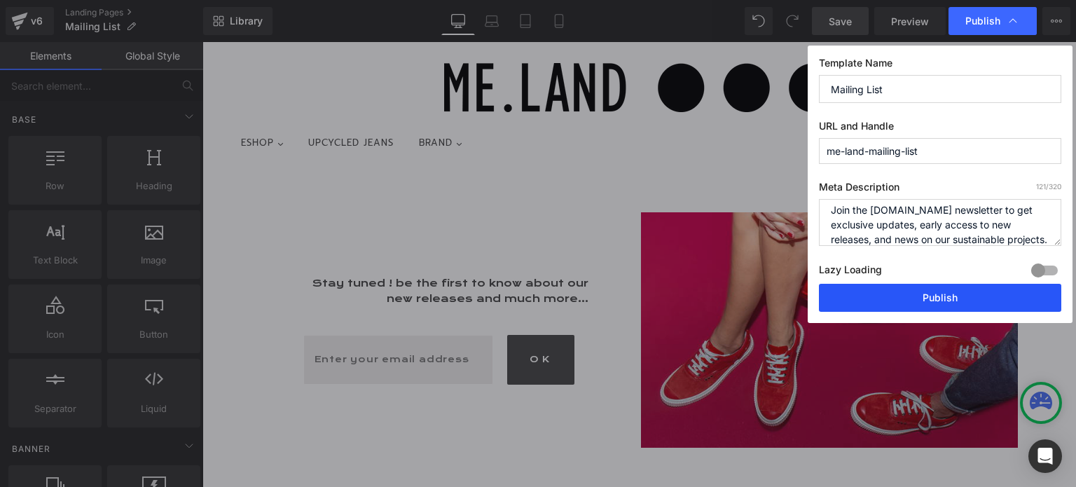
click at [934, 298] on button "Publish" at bounding box center [940, 298] width 242 height 28
